Goal: Check status: Check status

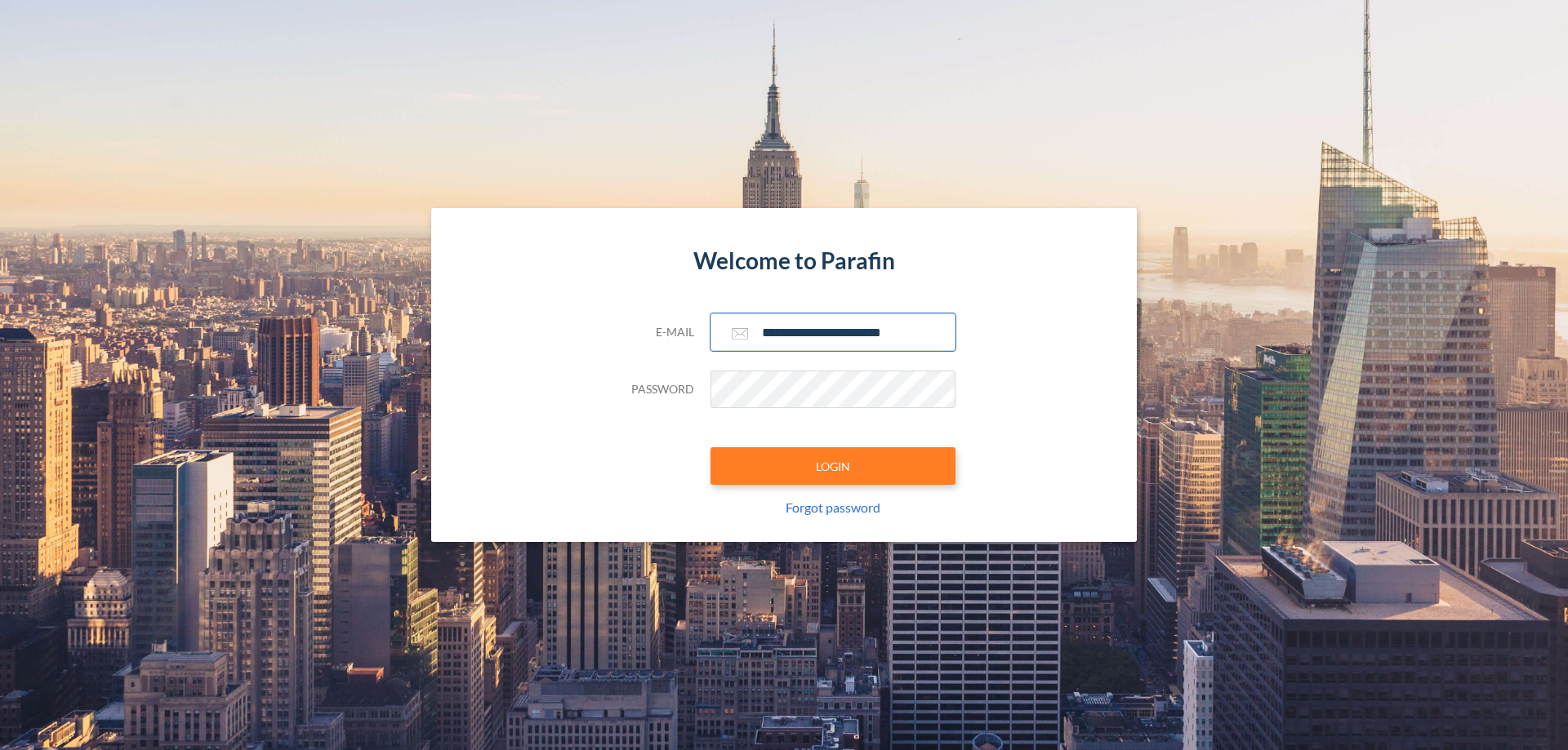
type input "**********"
click at [833, 466] on button "LOGIN" at bounding box center [833, 466] width 245 height 38
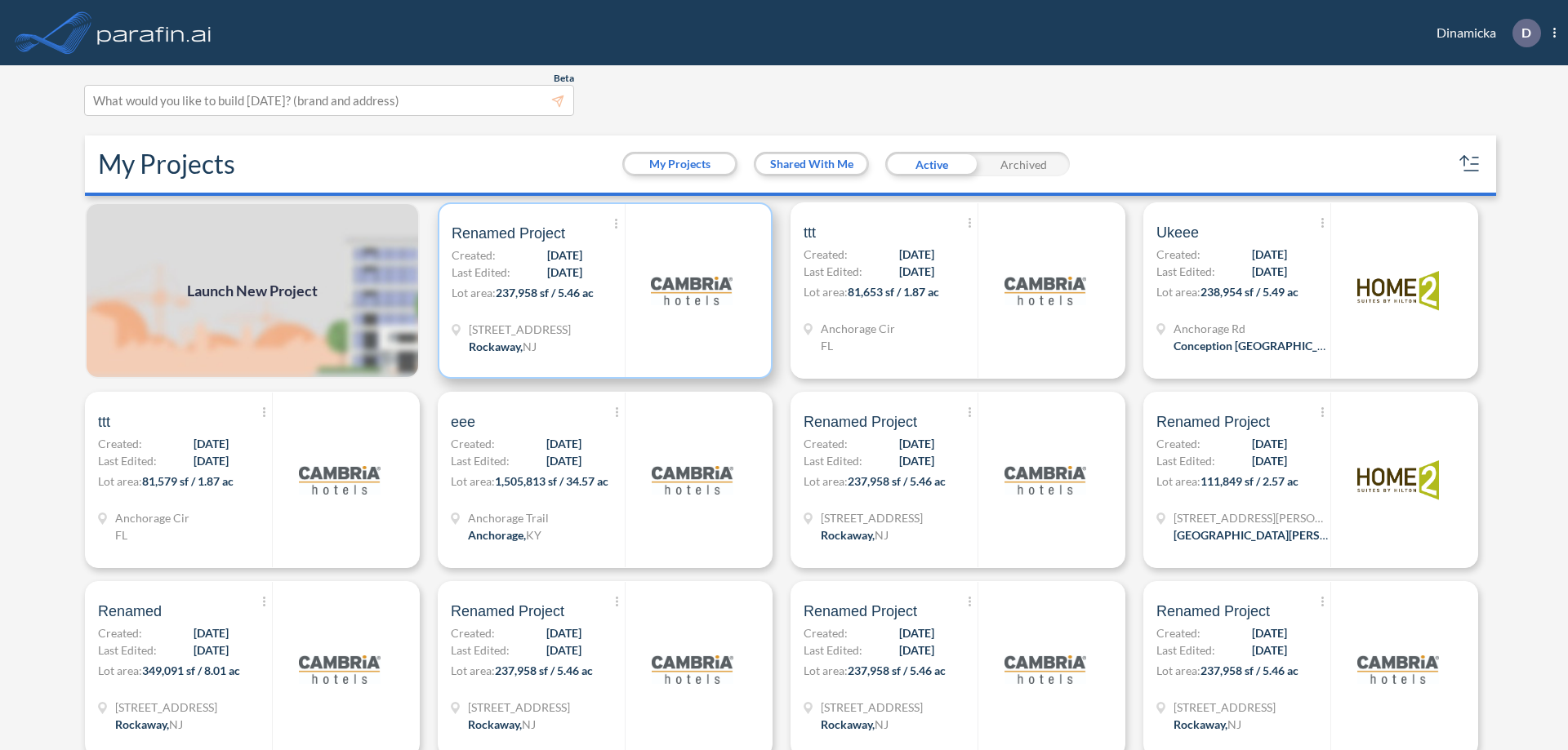
scroll to position [4, 0]
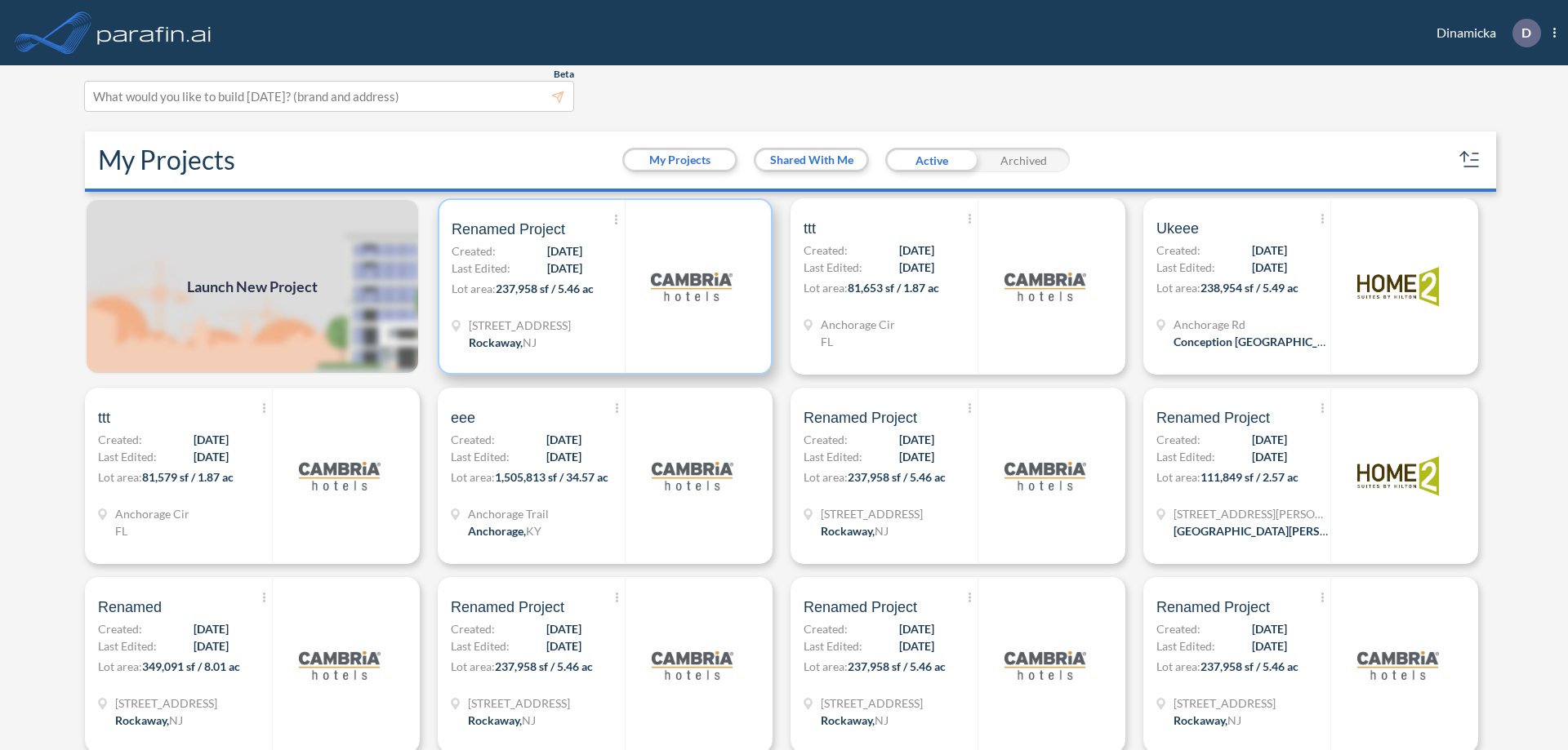
click at [602, 286] on p "Lot area: 237,958 sf / 5.46 ac" at bounding box center [539, 292] width 173 height 24
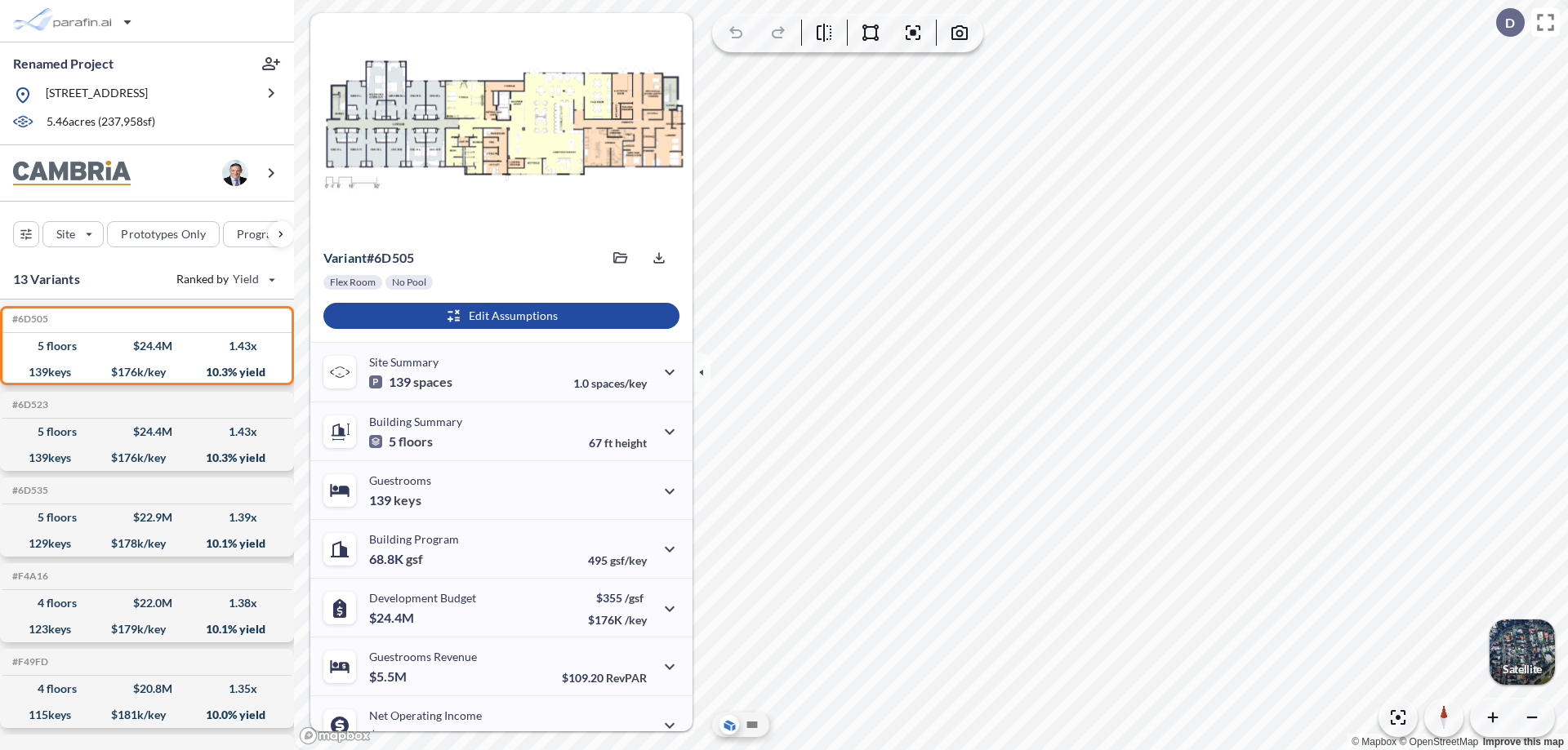
scroll to position [83, 0]
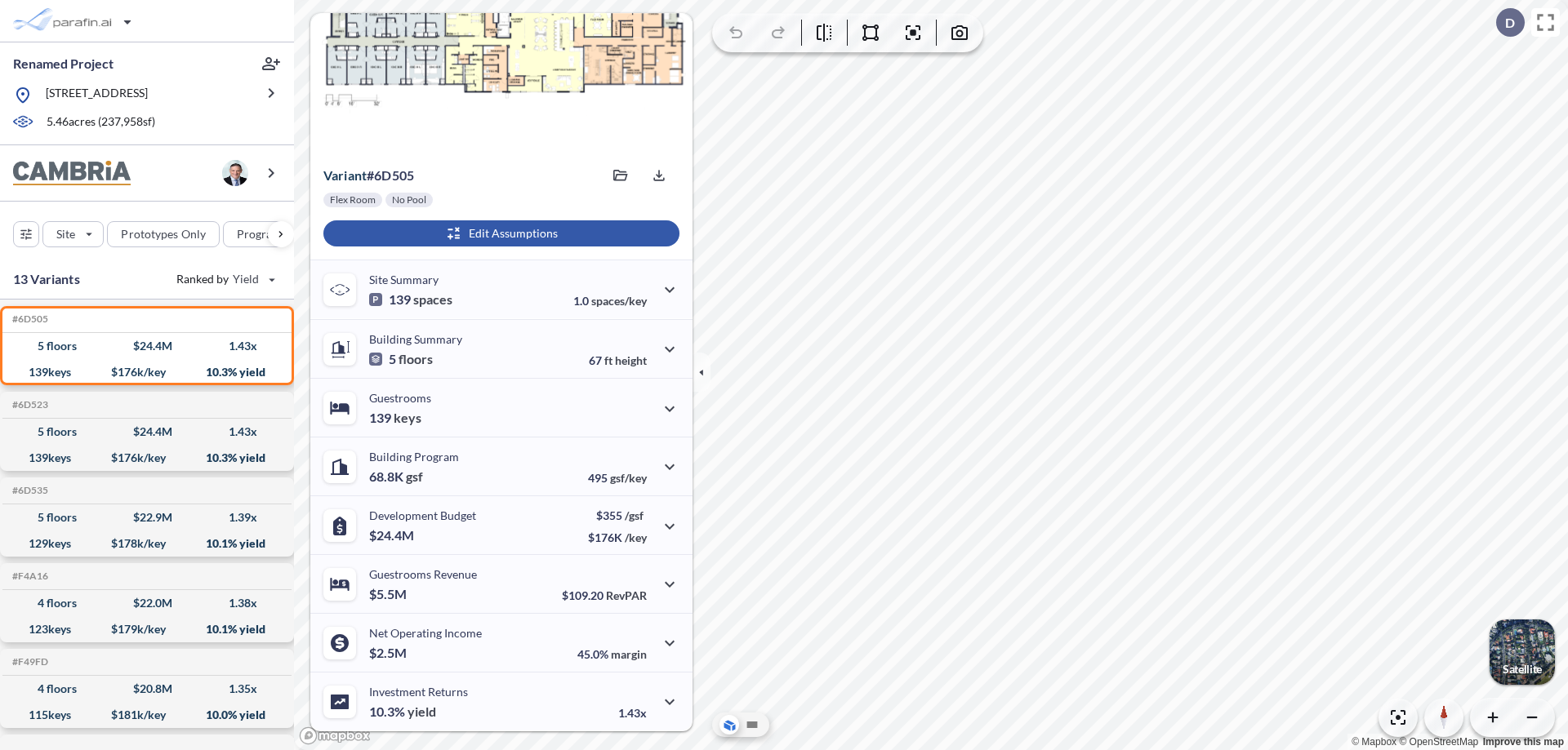
click at [499, 234] on div "button" at bounding box center [501, 233] width 356 height 26
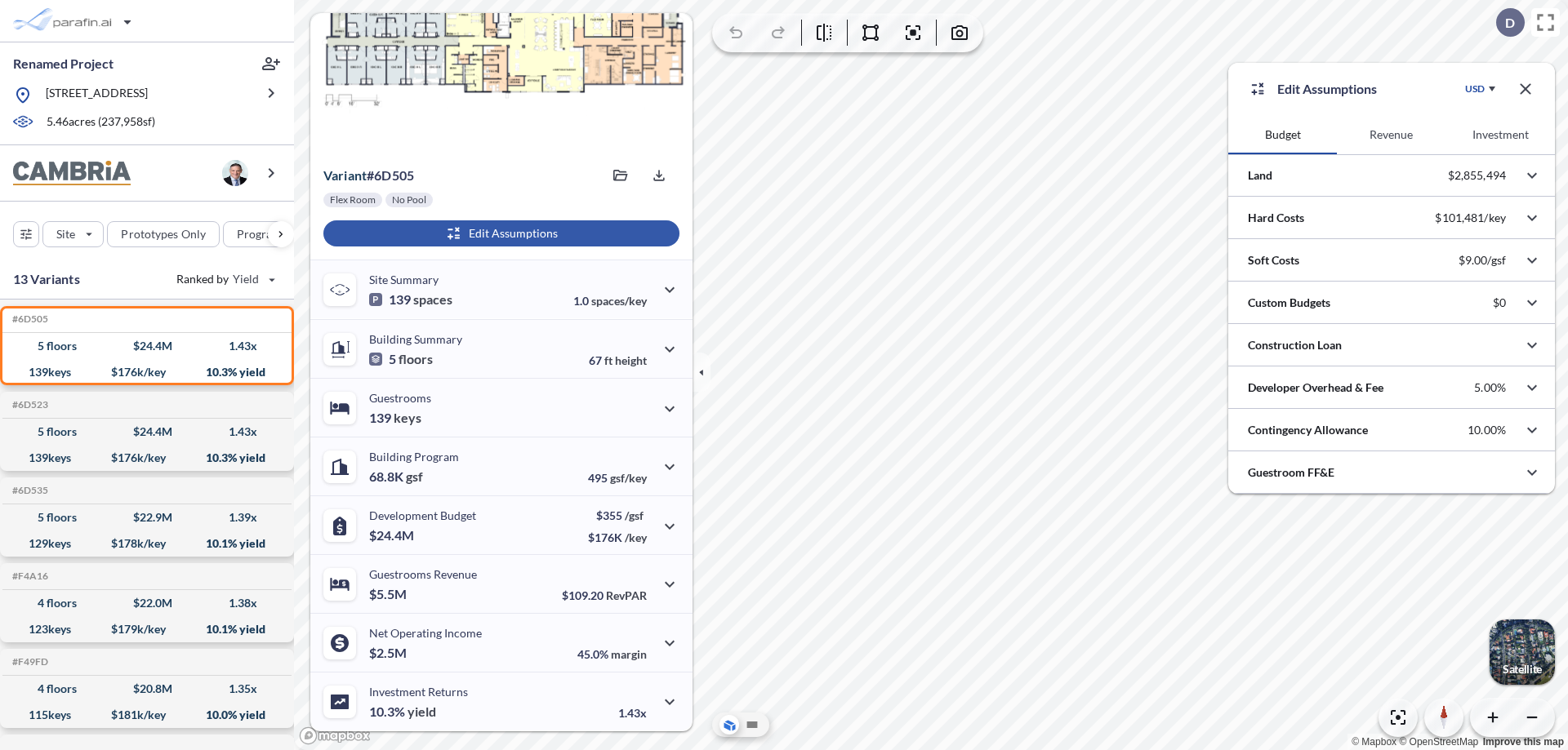
click at [1500, 134] on button "Investment" at bounding box center [1501, 134] width 109 height 40
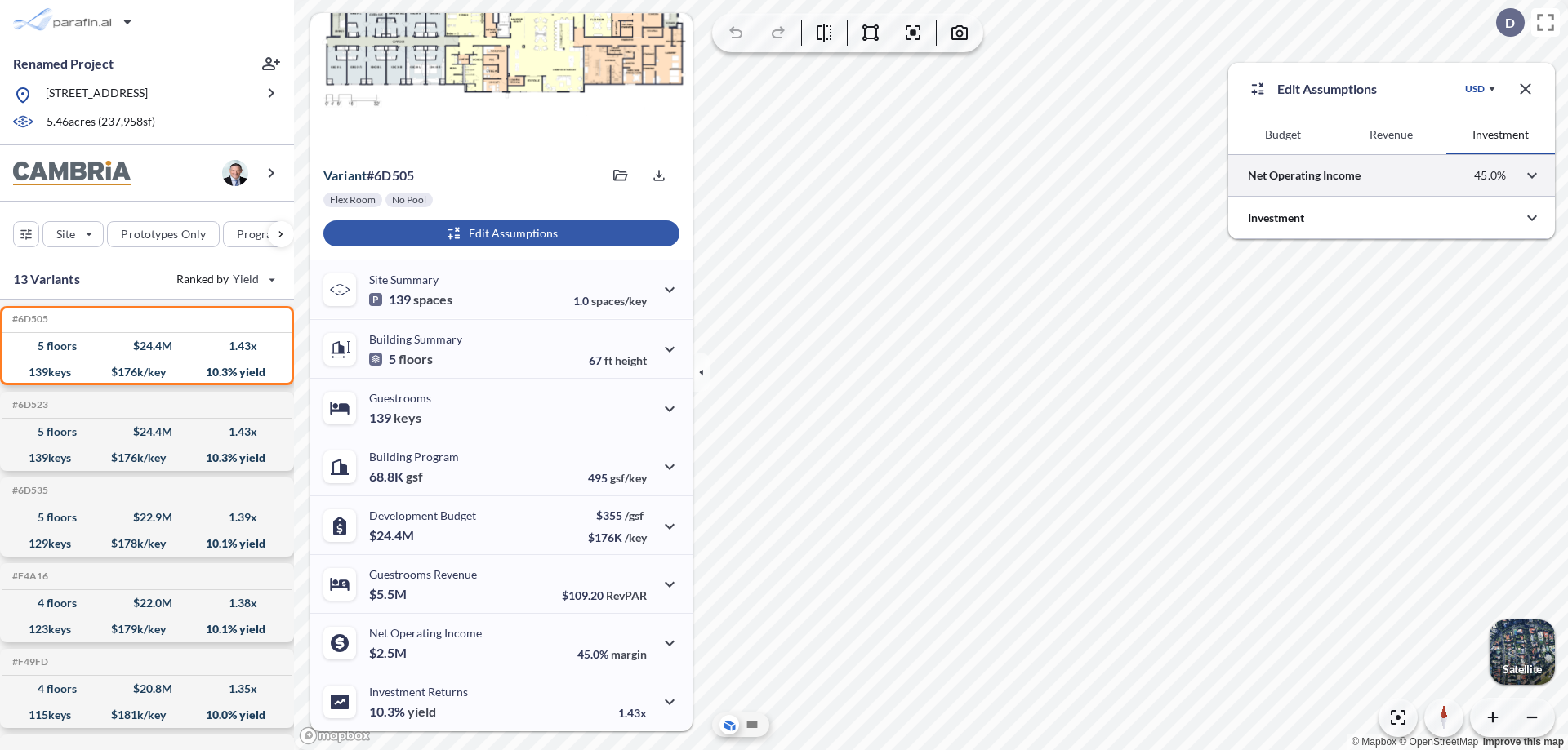
click at [1391, 176] on div at bounding box center [1391, 175] width 327 height 41
